Goal: Transaction & Acquisition: Book appointment/travel/reservation

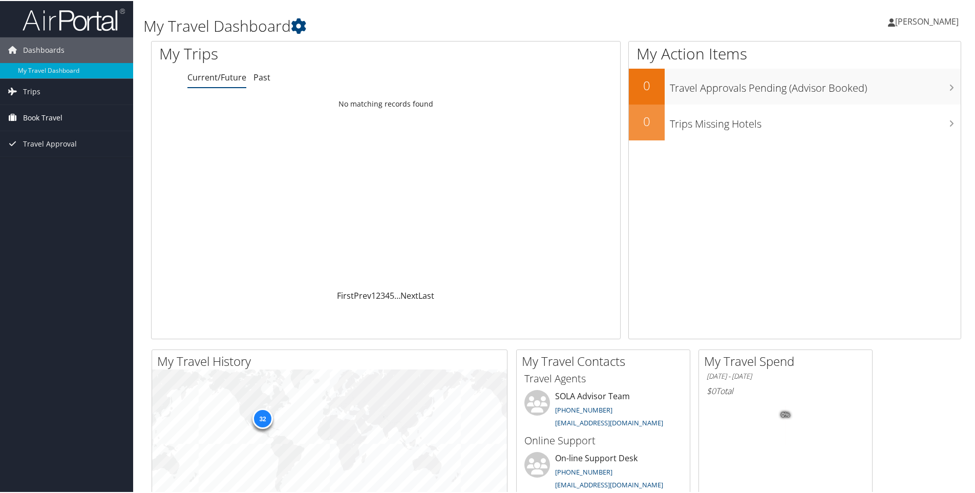
click at [32, 114] on span "Book Travel" at bounding box center [42, 117] width 39 height 26
click at [24, 153] on link "Book/Manage Online Trips" at bounding box center [66, 152] width 133 height 15
